Goal: Task Accomplishment & Management: Use online tool/utility

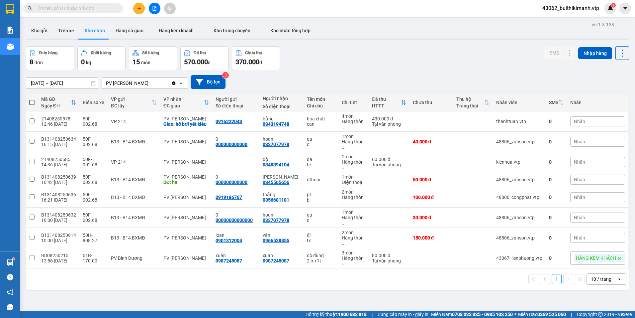
click at [97, 10] on input "text" at bounding box center [76, 8] width 78 height 7
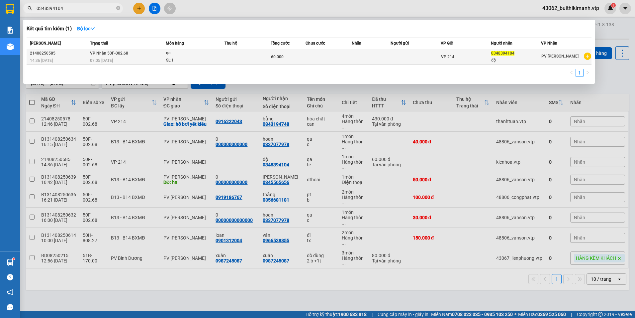
type input "0348394104"
click at [289, 55] on div "60.000" at bounding box center [288, 56] width 34 height 7
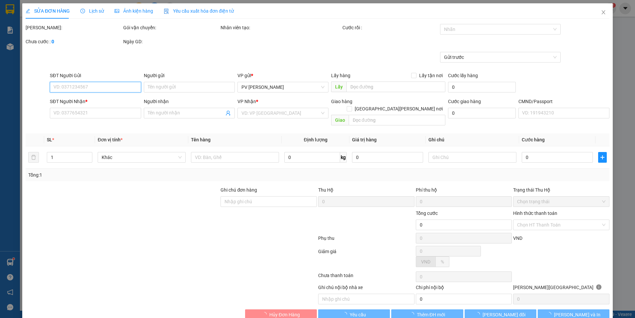
type input "0348394104"
type input "độ"
type input "60.000"
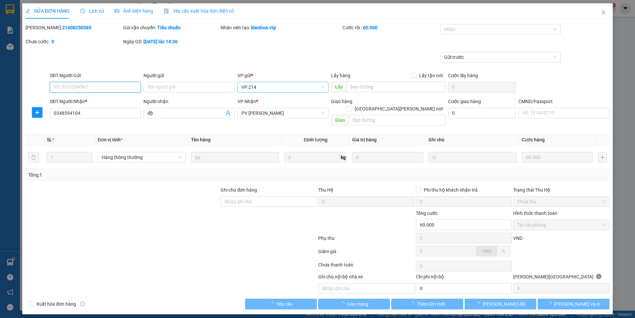
type input "3.000"
